Goal: Task Accomplishment & Management: Use online tool/utility

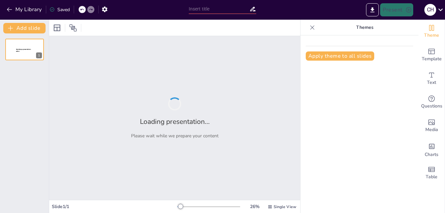
type input "Understanding the Impact of the Internet on Daily Life"
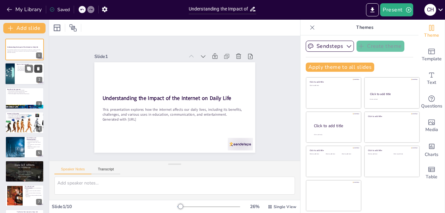
click at [38, 72] on button at bounding box center [38, 69] width 8 height 8
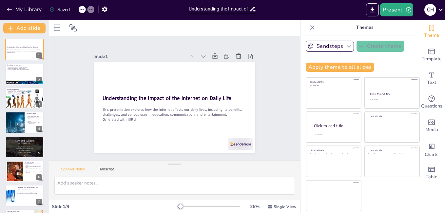
click at [85, 7] on div at bounding box center [87, 9] width 16 height 7
click at [85, 8] on div at bounding box center [82, 9] width 7 height 7
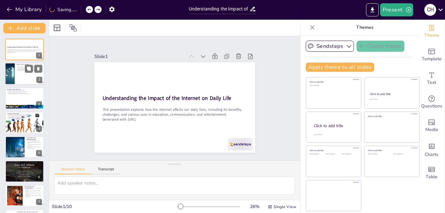
click at [18, 74] on div at bounding box center [24, 74] width 39 height 22
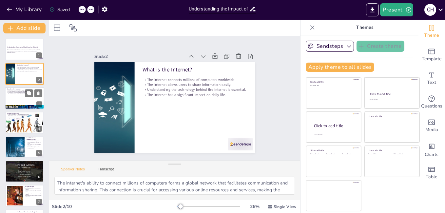
click at [18, 97] on div at bounding box center [24, 98] width 39 height 22
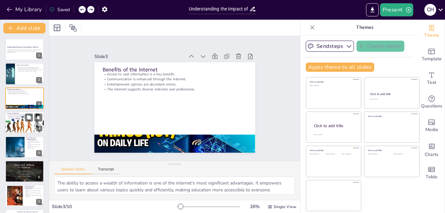
click at [11, 120] on div at bounding box center [25, 122] width 52 height 22
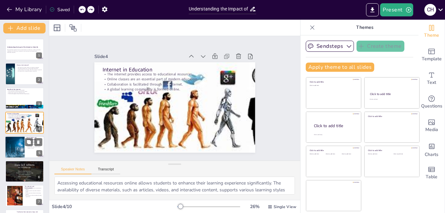
click at [14, 138] on div at bounding box center [15, 147] width 52 height 22
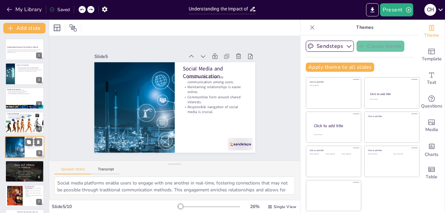
scroll to position [24, 0]
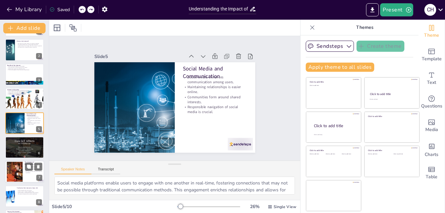
click at [20, 164] on div at bounding box center [15, 172] width 30 height 20
type textarea "The variety of entertainment options available online caters to different taste…"
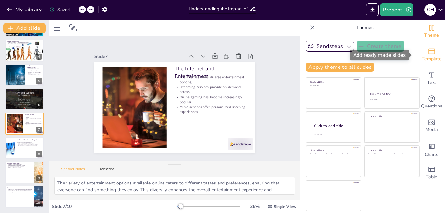
click at [429, 58] on span "Template" at bounding box center [432, 58] width 20 height 7
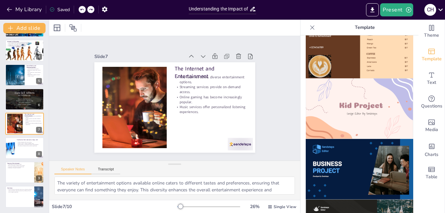
scroll to position [450, 0]
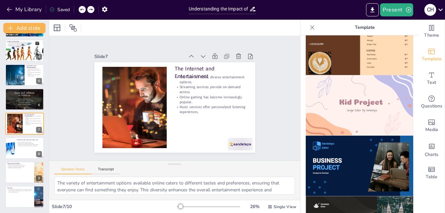
click at [389, 113] on img at bounding box center [359, 105] width 107 height 61
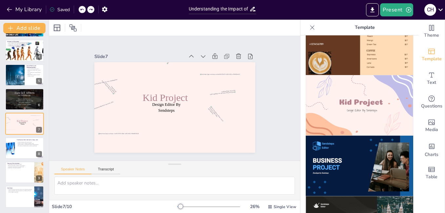
click at [386, 104] on img at bounding box center [359, 105] width 107 height 61
click at [28, 46] on icon at bounding box center [29, 45] width 4 height 4
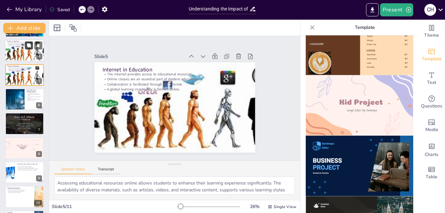
scroll to position [24, 0]
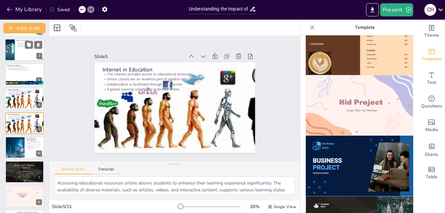
click at [11, 54] on div at bounding box center [10, 50] width 42 height 22
type textarea "The internet's ability to connect millions of computers forms a global network …"
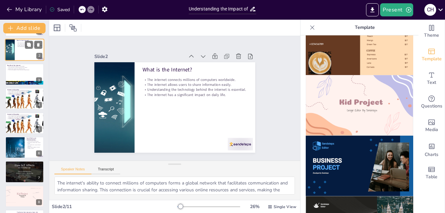
scroll to position [0, 0]
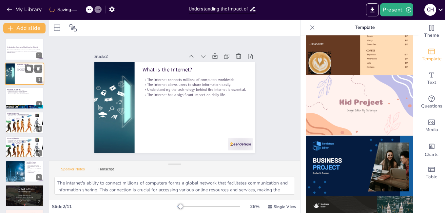
click at [11, 54] on div at bounding box center [24, 50] width 39 height 22
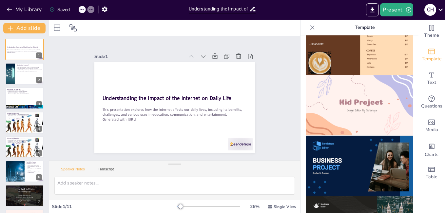
click at [333, 84] on img at bounding box center [359, 105] width 107 height 61
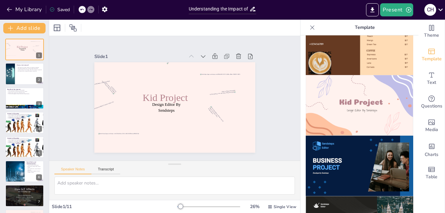
drag, startPoint x: 403, startPoint y: 148, endPoint x: 406, endPoint y: 156, distance: 8.3
click at [406, 156] on div at bounding box center [359, 124] width 118 height 178
drag, startPoint x: 406, startPoint y: 156, endPoint x: 408, endPoint y: 171, distance: 15.8
click at [408, 171] on div at bounding box center [359, 124] width 118 height 178
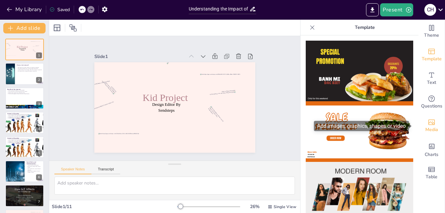
click at [428, 125] on icon "Add images, graphics, shapes or video" at bounding box center [431, 123] width 7 height 6
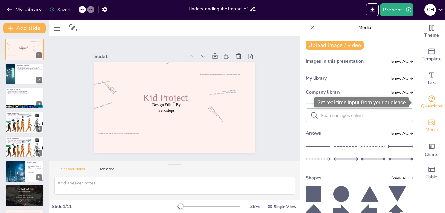
click at [430, 96] on icon "Get real-time input from your audience" at bounding box center [431, 99] width 8 height 8
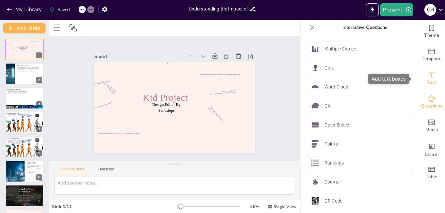
click at [437, 70] on div "Text" at bounding box center [431, 79] width 26 height 24
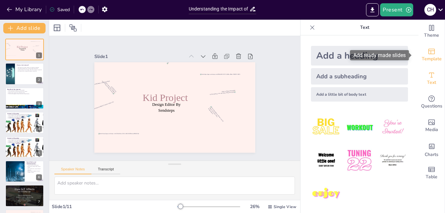
click at [436, 60] on span "Template" at bounding box center [432, 58] width 20 height 7
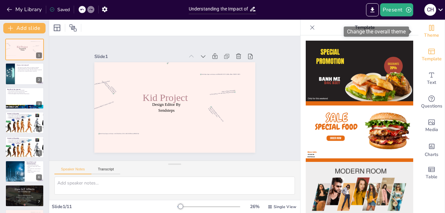
click at [439, 33] on div "Theme" at bounding box center [431, 32] width 26 height 24
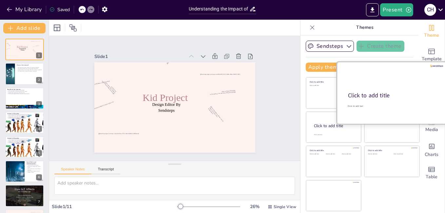
click at [415, 84] on div at bounding box center [392, 93] width 110 height 62
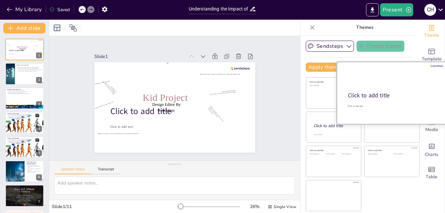
click at [394, 93] on div "Click to add title" at bounding box center [391, 96] width 87 height 8
click at [377, 110] on div at bounding box center [392, 93] width 110 height 62
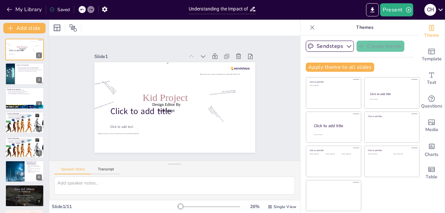
click at [83, 8] on icon at bounding box center [82, 10] width 4 height 4
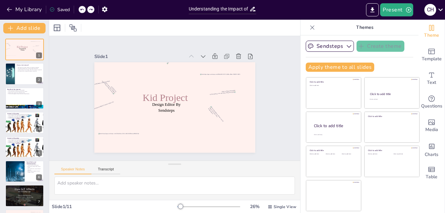
click at [84, 10] on icon at bounding box center [82, 10] width 4 height 4
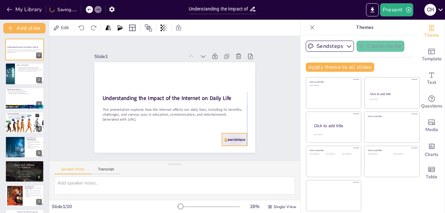
drag, startPoint x: 240, startPoint y: 141, endPoint x: 237, endPoint y: 137, distance: 5.6
click at [237, 138] on div at bounding box center [230, 145] width 26 height 15
click at [236, 116] on icon at bounding box center [240, 120] width 8 height 8
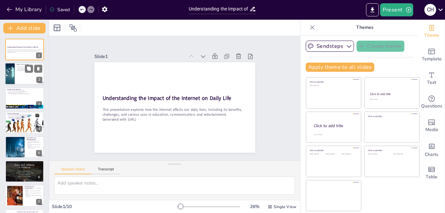
click at [18, 79] on div at bounding box center [24, 74] width 39 height 22
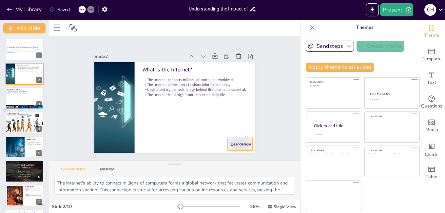
click at [243, 138] on div at bounding box center [240, 144] width 25 height 12
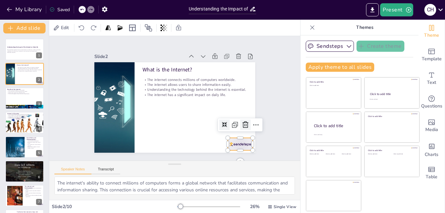
click at [241, 126] on div at bounding box center [241, 131] width 11 height 11
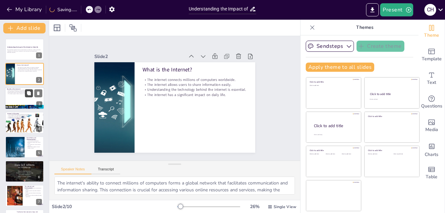
click at [29, 91] on icon at bounding box center [29, 93] width 4 height 4
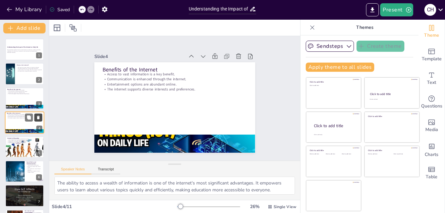
click at [40, 118] on icon at bounding box center [38, 117] width 5 height 5
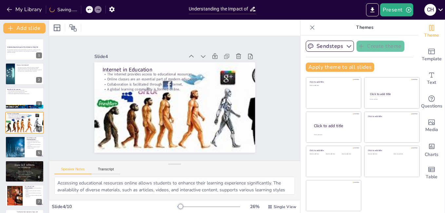
click at [0, 104] on html "My Library Saving...... Understanding the Impact of the Internet on Daily Life …" at bounding box center [222, 106] width 445 height 213
click at [11, 101] on div at bounding box center [24, 98] width 39 height 22
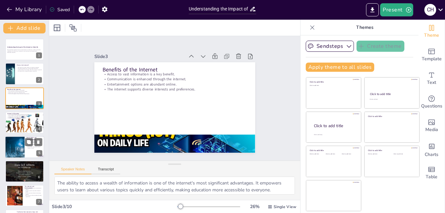
click at [16, 142] on div at bounding box center [15, 147] width 52 height 22
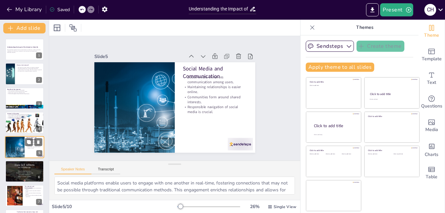
scroll to position [24, 0]
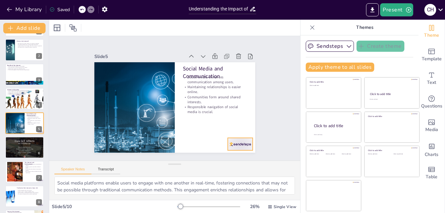
click at [240, 144] on div at bounding box center [235, 150] width 26 height 15
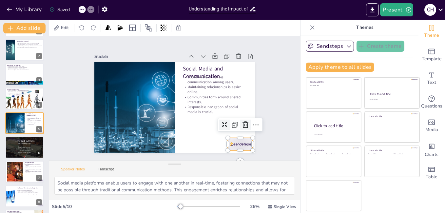
click at [240, 128] on icon at bounding box center [242, 132] width 9 height 9
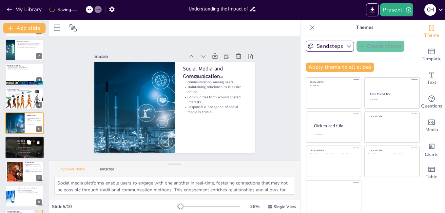
click at [20, 153] on div at bounding box center [24, 147] width 42 height 22
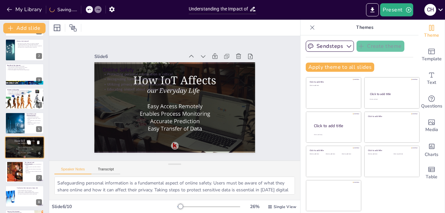
scroll to position [48, 0]
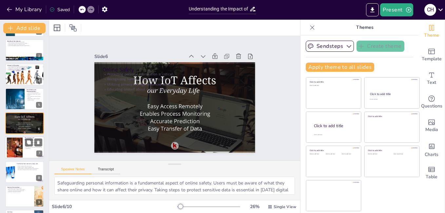
click at [16, 151] on div at bounding box center [15, 148] width 30 height 20
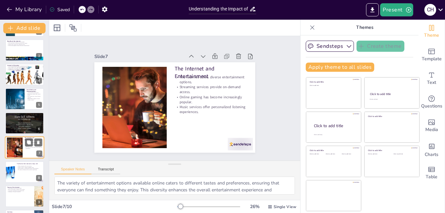
scroll to position [72, 0]
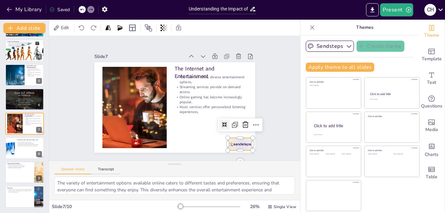
click at [237, 143] on div at bounding box center [235, 150] width 26 height 15
click at [243, 128] on icon at bounding box center [242, 132] width 9 height 9
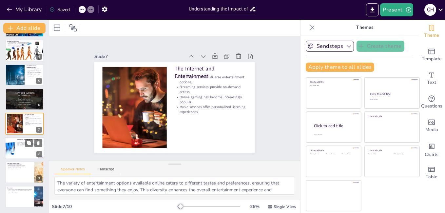
click at [20, 156] on div at bounding box center [24, 148] width 39 height 22
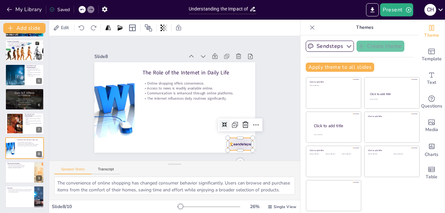
click at [234, 143] on div at bounding box center [235, 150] width 26 height 15
click at [241, 123] on icon at bounding box center [245, 125] width 8 height 8
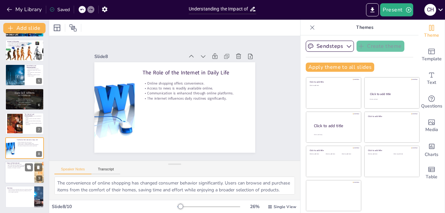
click at [8, 175] on div at bounding box center [24, 172] width 39 height 22
type textarea "The ongoing evolution of technology will have a profound impact on how we inter…"
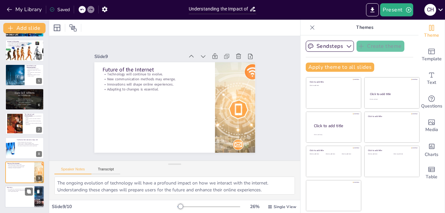
click at [22, 201] on div at bounding box center [24, 197] width 39 height 22
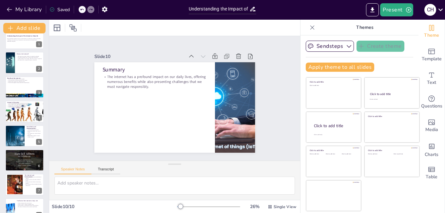
scroll to position [0, 0]
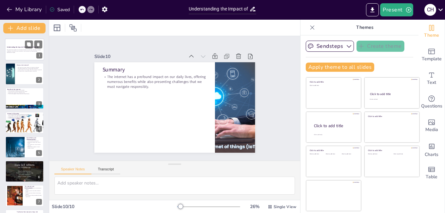
click at [11, 51] on p "This presentation explores how the internet affects our daily lives, including …" at bounding box center [24, 50] width 35 height 2
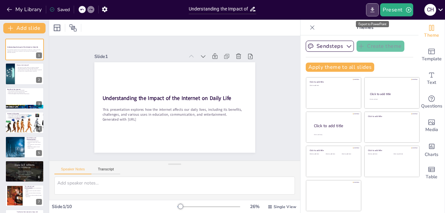
click at [375, 10] on icon "Export to PowerPoint" at bounding box center [372, 10] width 7 height 7
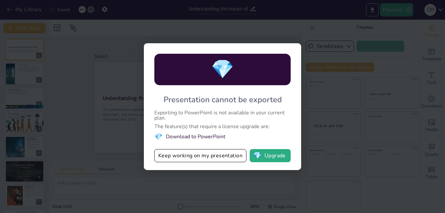
click at [209, 134] on li "💎 Download to PowerPoint" at bounding box center [222, 136] width 136 height 9
click at [225, 157] on button "Keep working on my presentation" at bounding box center [200, 155] width 92 height 13
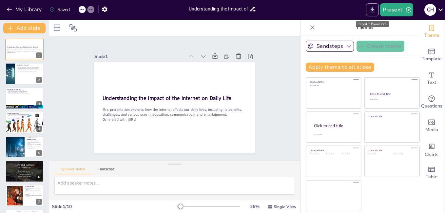
click at [371, 12] on icon "Export to PowerPoint" at bounding box center [372, 10] width 7 height 7
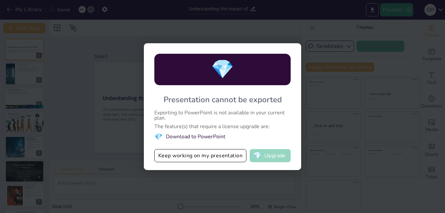
click at [273, 149] on button "💎 Upgrade" at bounding box center [270, 155] width 41 height 13
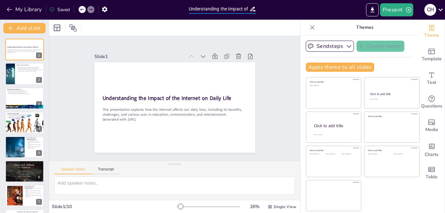
drag, startPoint x: 238, startPoint y: 10, endPoint x: 195, endPoint y: 9, distance: 42.9
click at [195, 9] on input "Understanding the Impact of the Internet on Daily Life" at bounding box center [219, 8] width 61 height 9
click at [291, 12] on div "Present C H" at bounding box center [351, 9] width 185 height 13
